Goal: Task Accomplishment & Management: Manage account settings

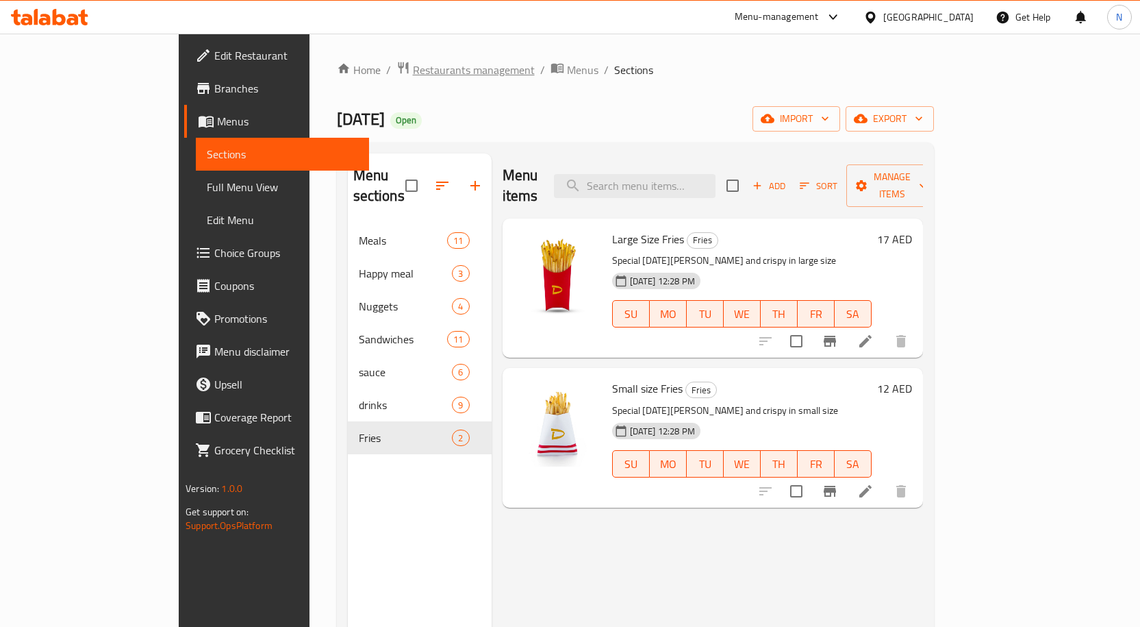
click at [413, 62] on span "Restaurants management" at bounding box center [474, 70] width 122 height 16
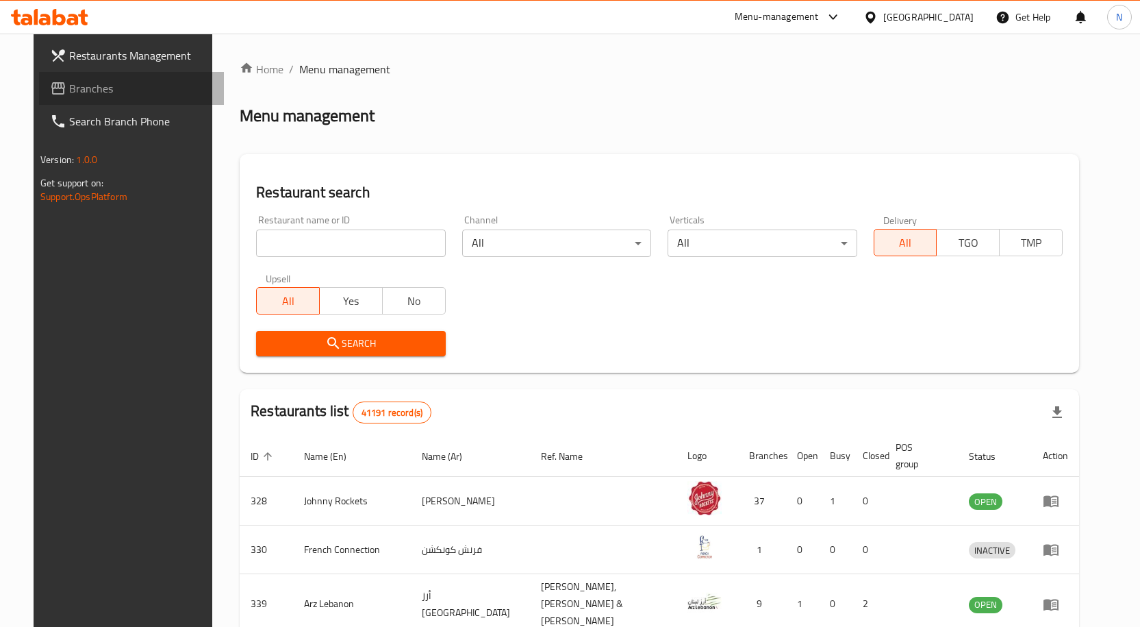
click at [69, 88] on span "Branches" at bounding box center [141, 88] width 144 height 16
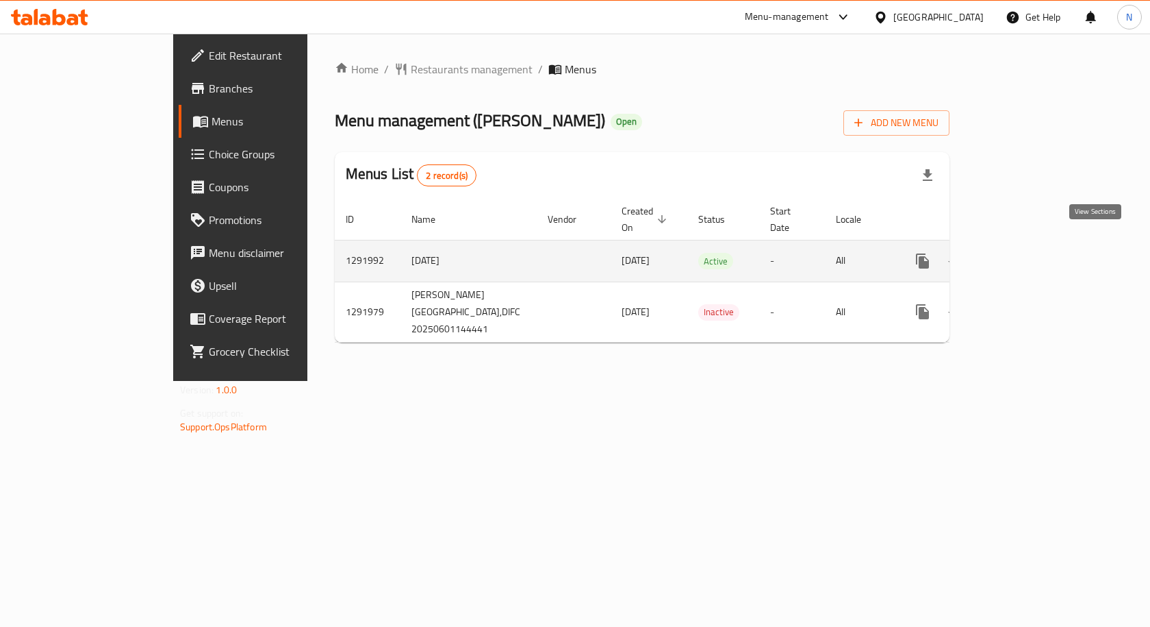
click at [1038, 244] on link "enhanced table" at bounding box center [1021, 260] width 33 height 33
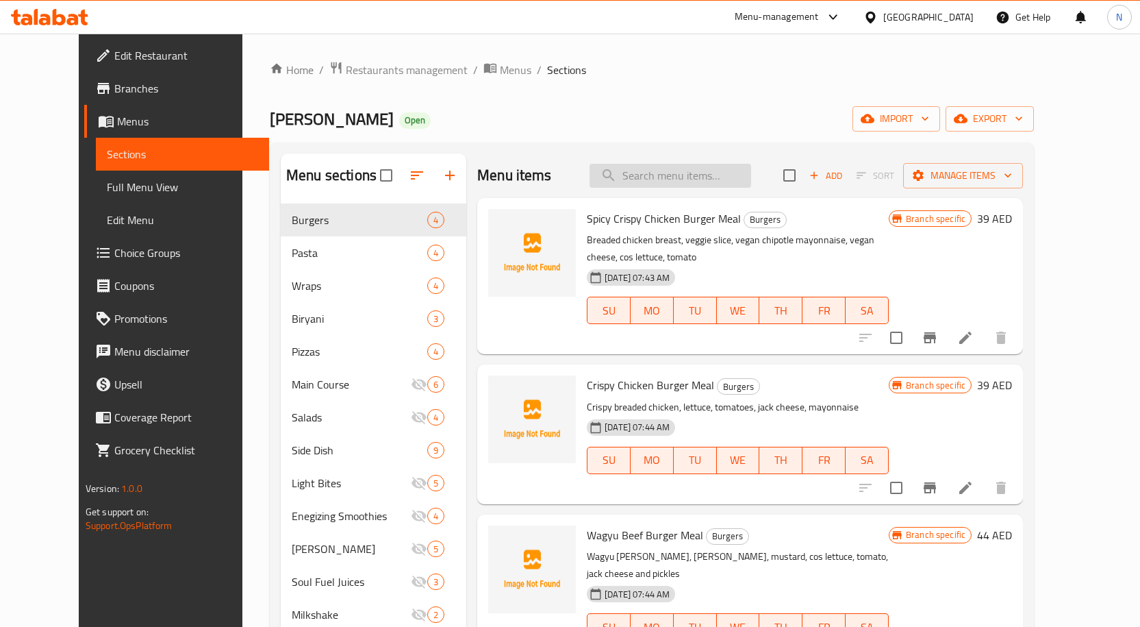
click at [714, 173] on input "search" at bounding box center [671, 176] width 162 height 24
paste input "Triple Cooked Chips"
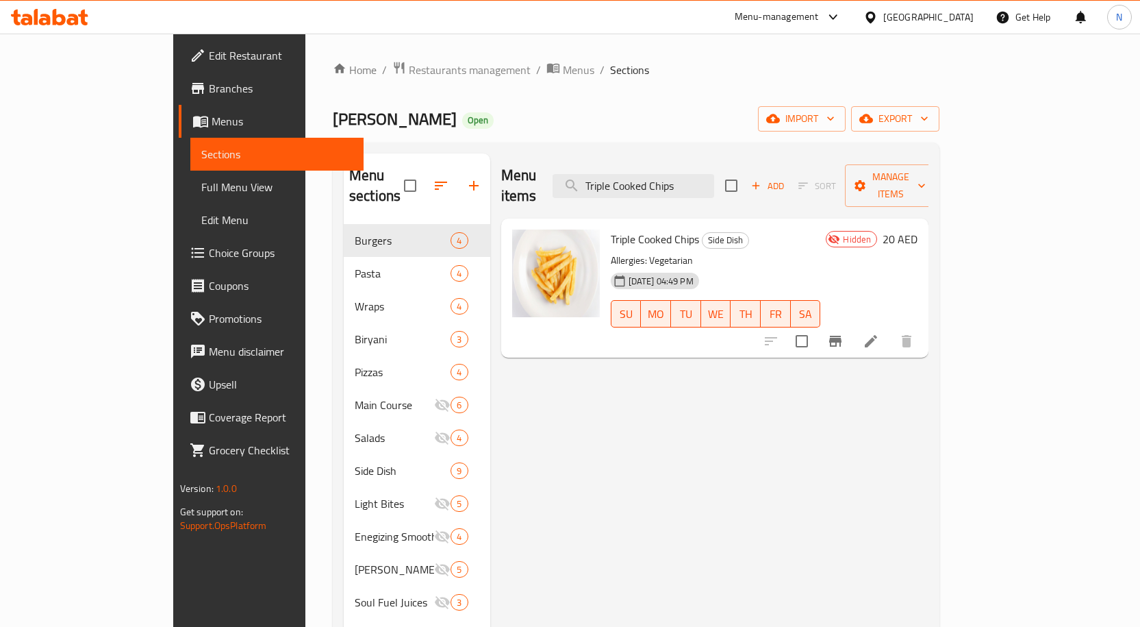
type input "Triple Cooked Chips"
click at [409, 75] on span "Restaurants management" at bounding box center [470, 70] width 122 height 16
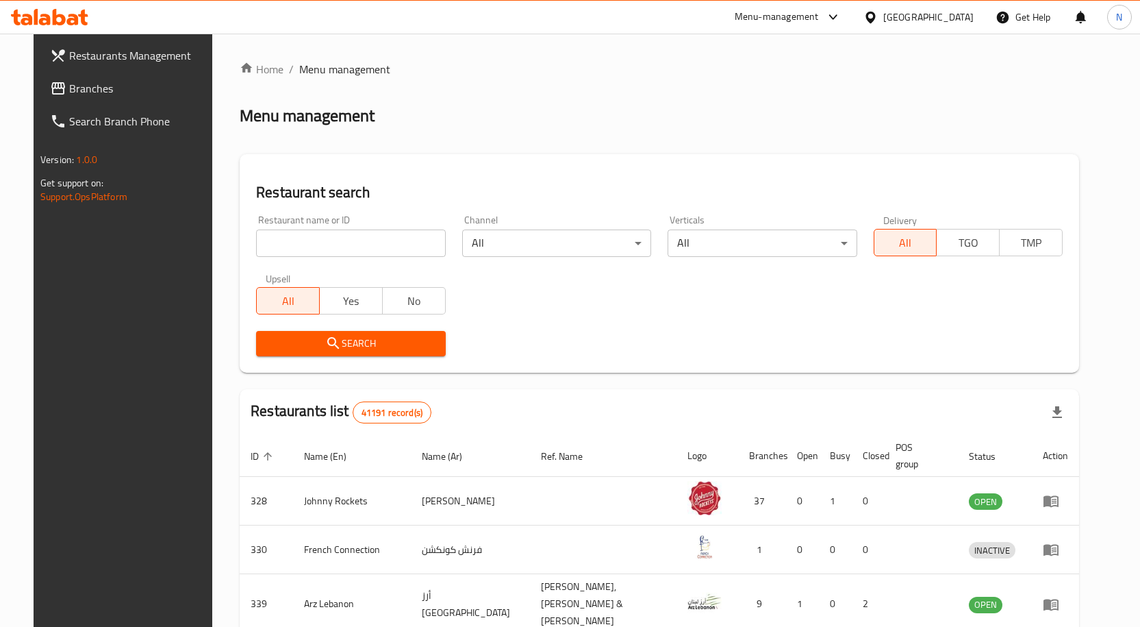
click at [920, 27] on div "[GEOGRAPHIC_DATA]" at bounding box center [919, 17] width 132 height 33
click at [315, 255] on input "search" at bounding box center [350, 242] width 189 height 27
paste input "702766"
type input "702766"
click button "Search" at bounding box center [350, 343] width 189 height 25
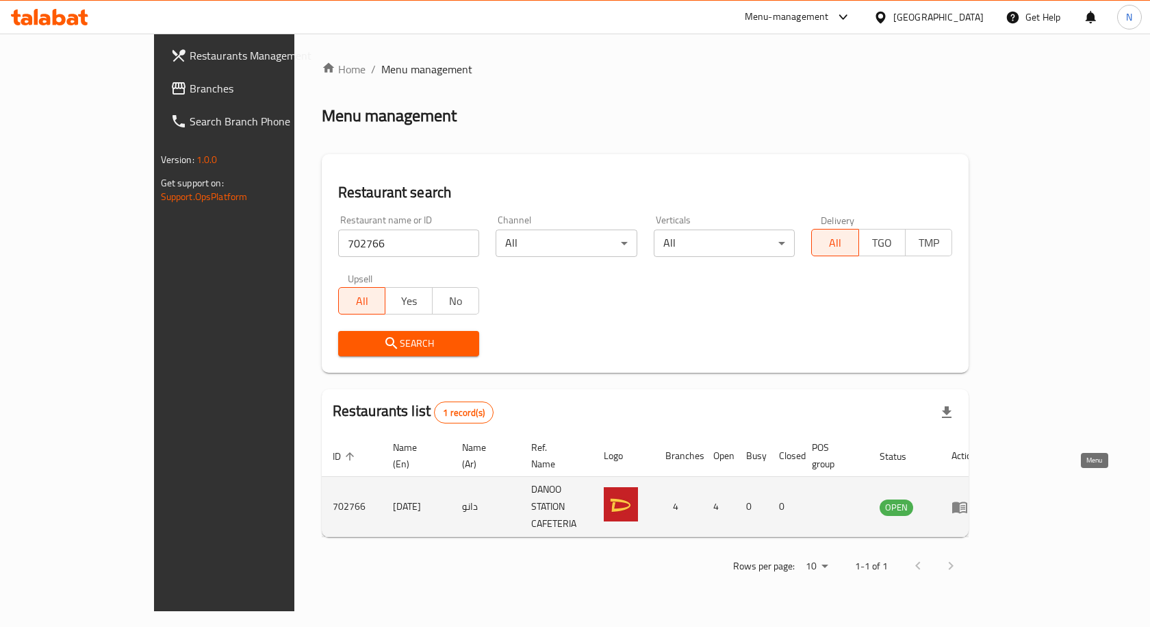
click at [968, 501] on icon "enhanced table" at bounding box center [960, 507] width 15 height 12
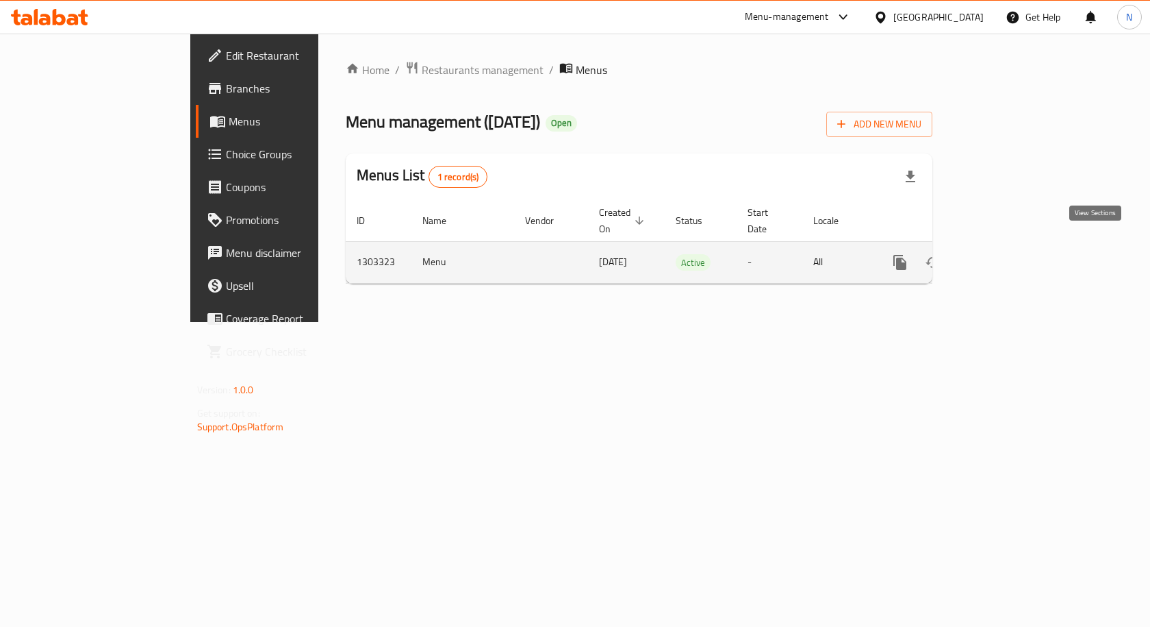
click at [1007, 254] on icon "enhanced table" at bounding box center [999, 262] width 16 height 16
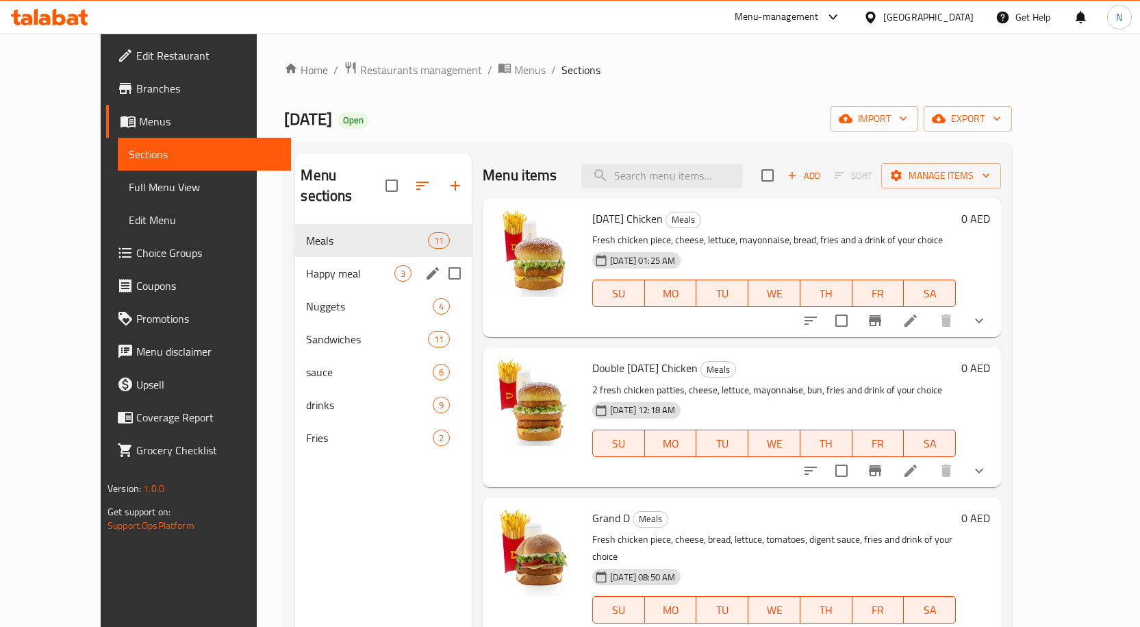
click at [342, 257] on div "Happy meal 3" at bounding box center [383, 273] width 177 height 33
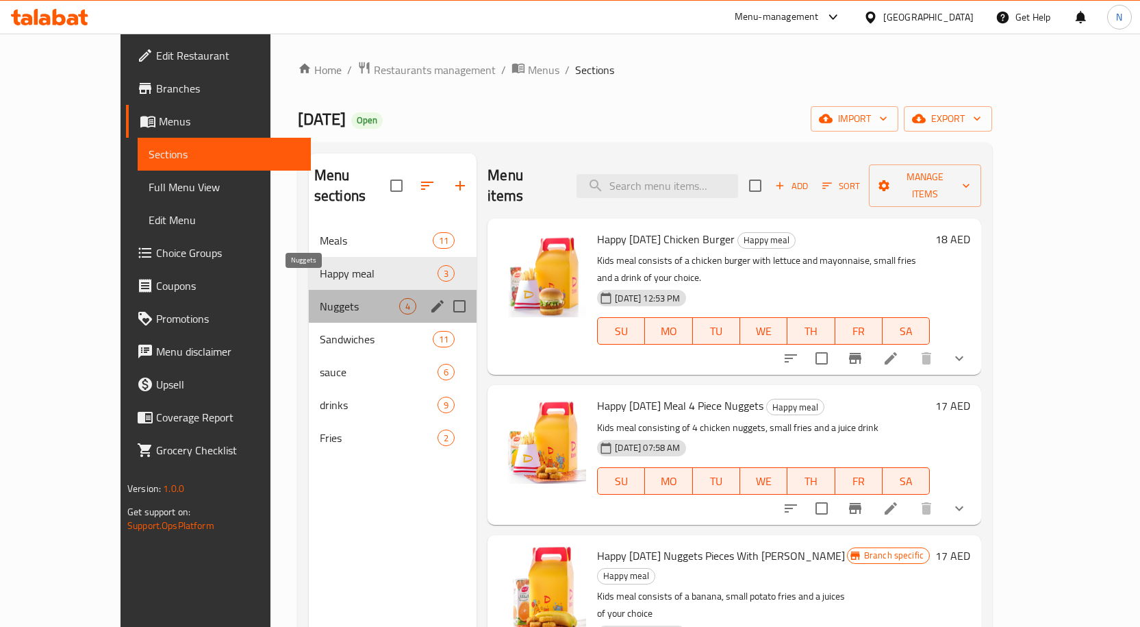
click at [334, 298] on span "Nuggets" at bounding box center [359, 306] width 79 height 16
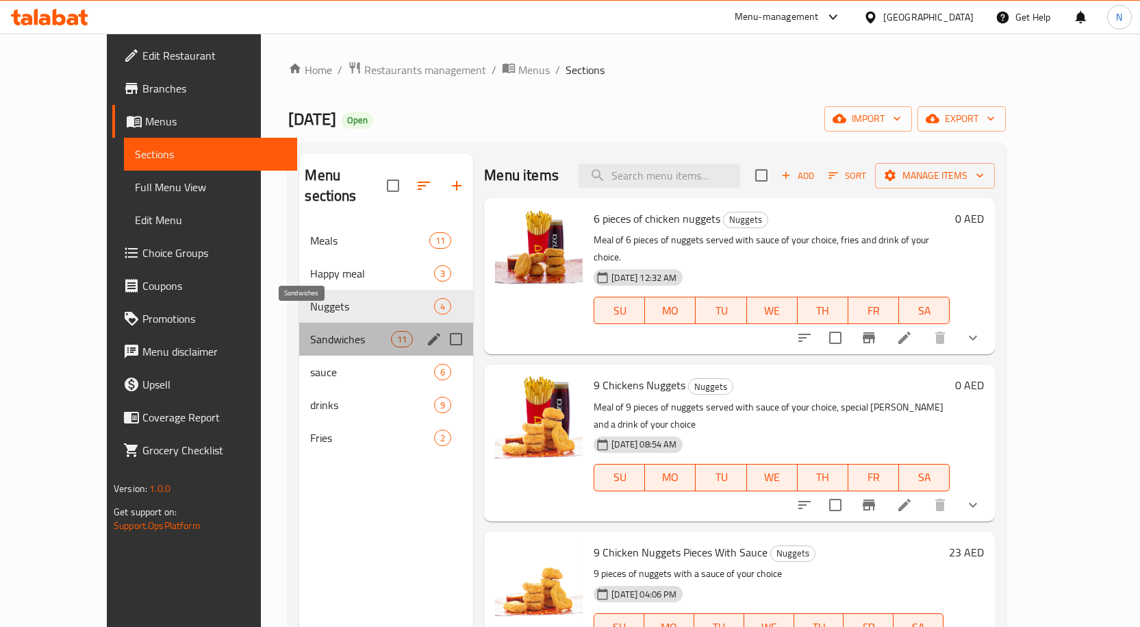
click at [331, 331] on span "Sandwiches" at bounding box center [350, 339] width 81 height 16
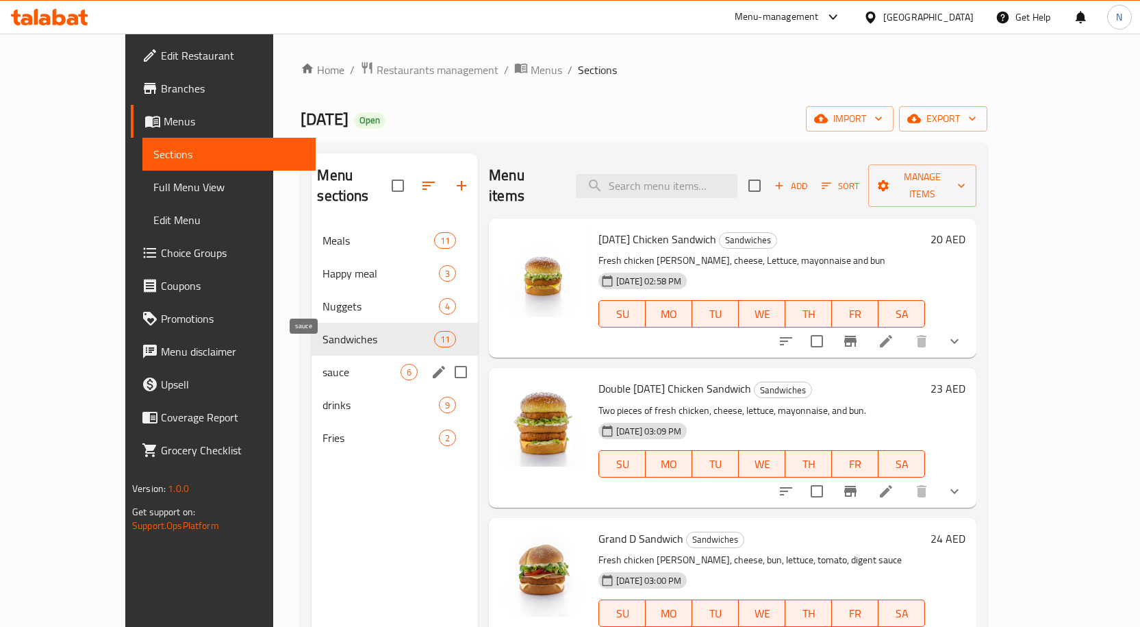
click at [323, 364] on span "sauce" at bounding box center [362, 372] width 78 height 16
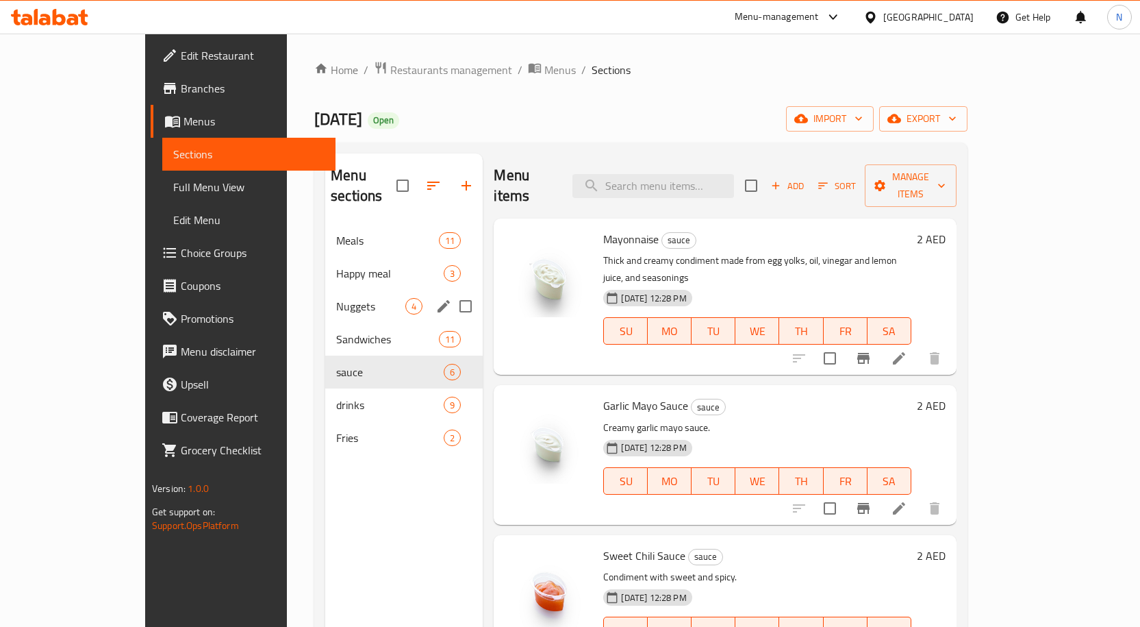
click at [336, 298] on span "Nuggets" at bounding box center [370, 306] width 69 height 16
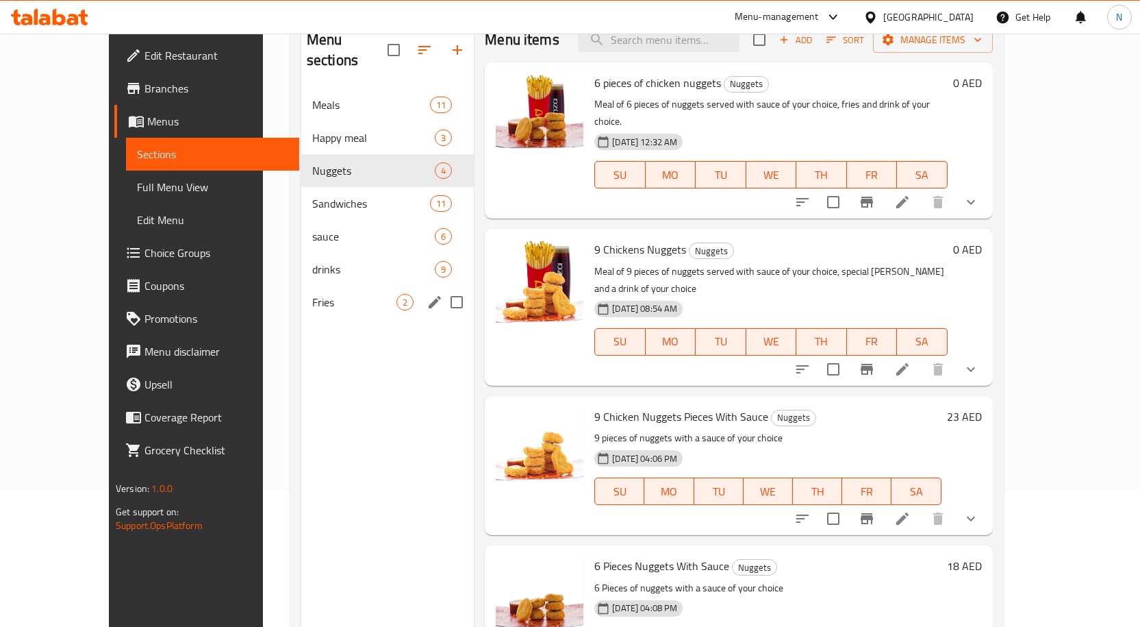
scroll to position [137, 0]
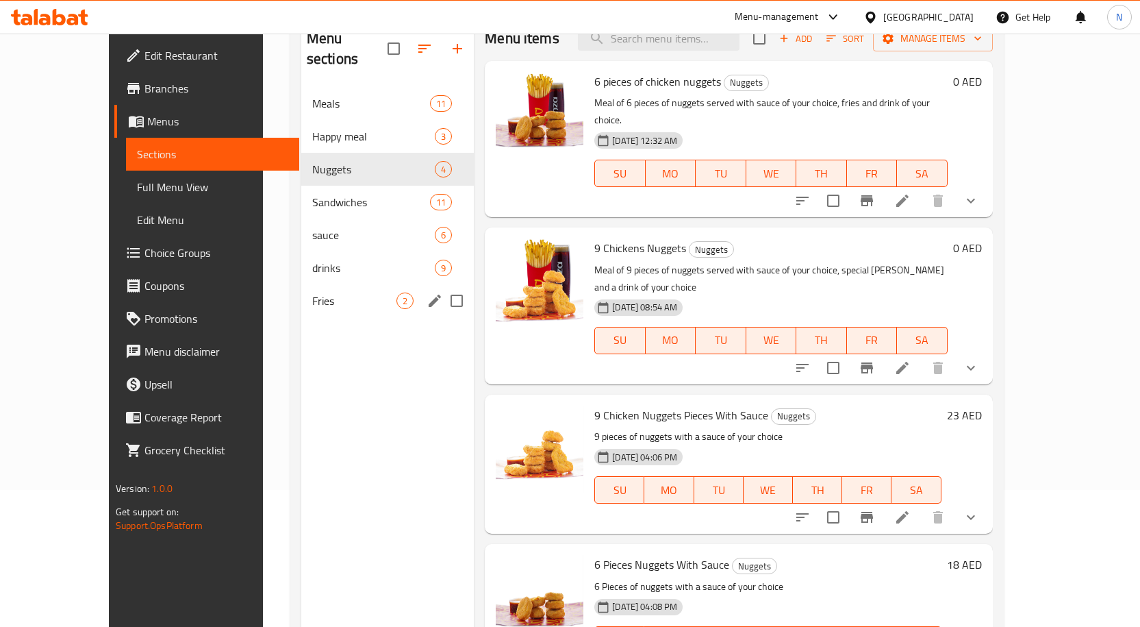
click at [312, 255] on div "drinks 9" at bounding box center [387, 267] width 173 height 33
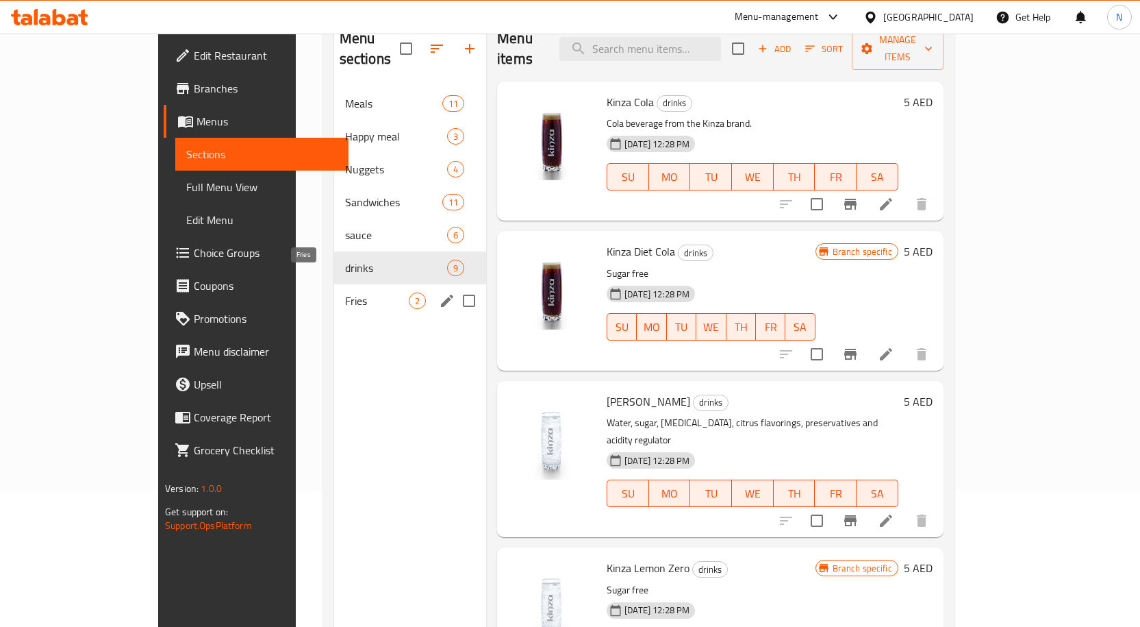
click at [345, 292] on span "Fries" at bounding box center [377, 300] width 64 height 16
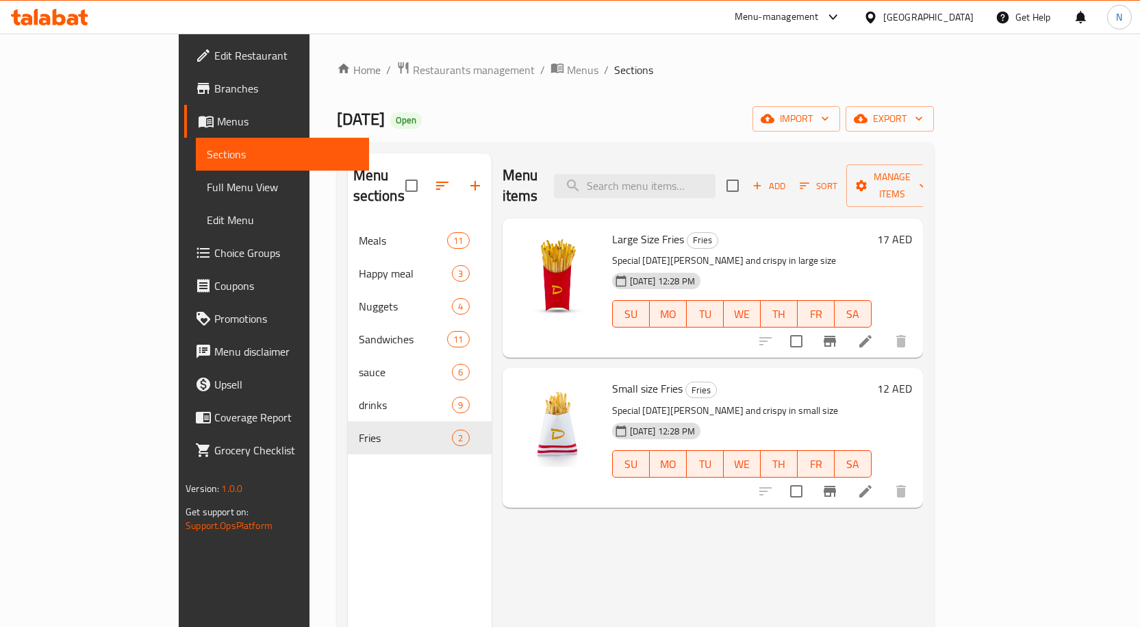
click at [898, 24] on div "[GEOGRAPHIC_DATA]" at bounding box center [928, 17] width 90 height 15
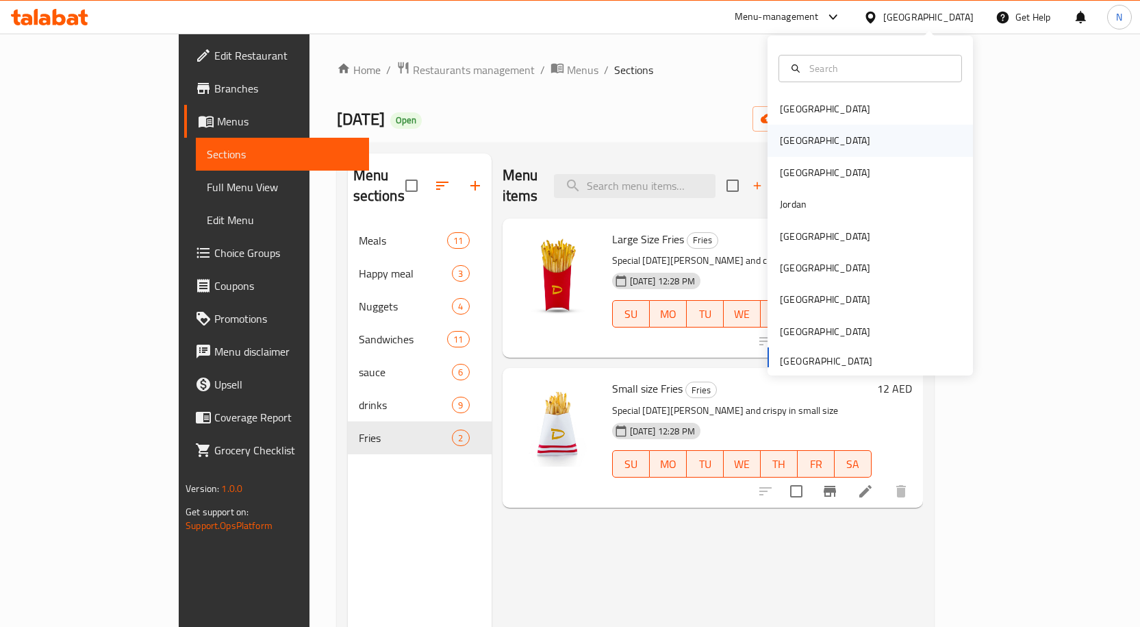
click at [821, 135] on div "[GEOGRAPHIC_DATA]" at bounding box center [870, 140] width 205 height 31
